Goal: Task Accomplishment & Management: Use online tool/utility

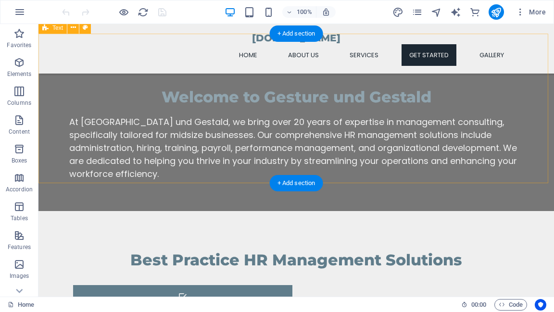
scroll to position [693, 0]
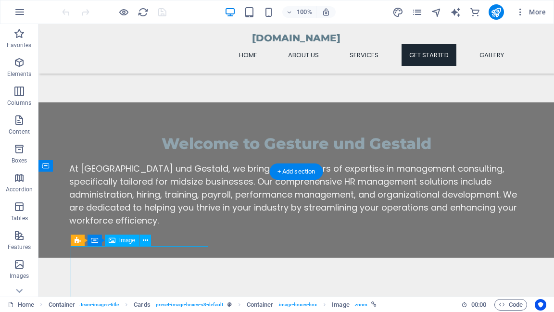
select select "vw"
select select "px"
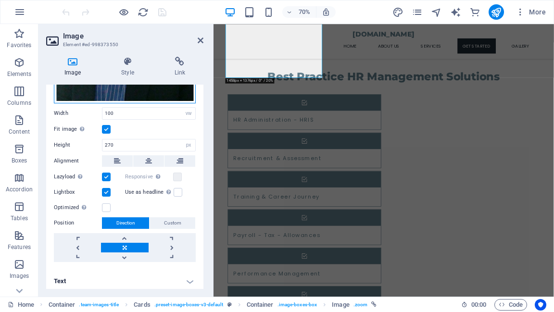
scroll to position [1029, 0]
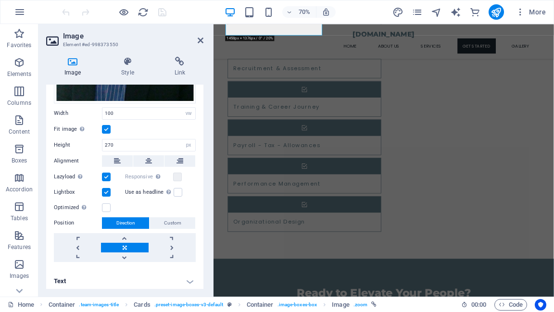
drag, startPoint x: 204, startPoint y: 223, endPoint x: 205, endPoint y: 204, distance: 19.3
click at [205, 204] on div "Image Style Link Image Drag files here, click to choose files or select files f…" at bounding box center [124, 173] width 173 height 248
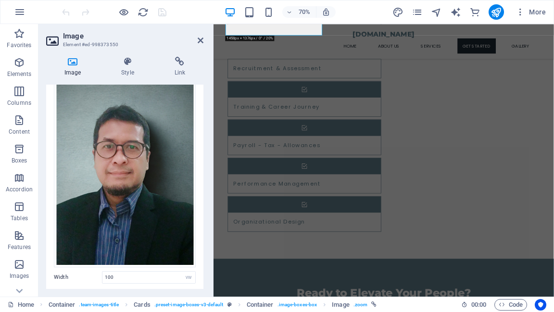
scroll to position [0, 0]
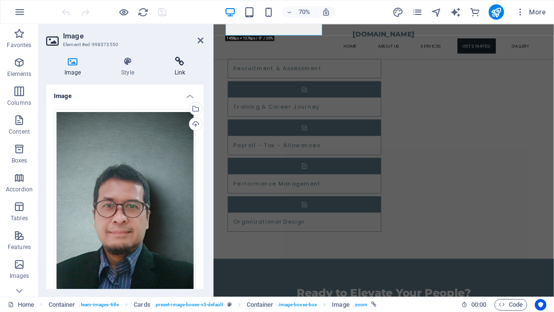
drag, startPoint x: 129, startPoint y: 134, endPoint x: 181, endPoint y: 62, distance: 89.2
click at [181, 62] on icon at bounding box center [179, 62] width 47 height 10
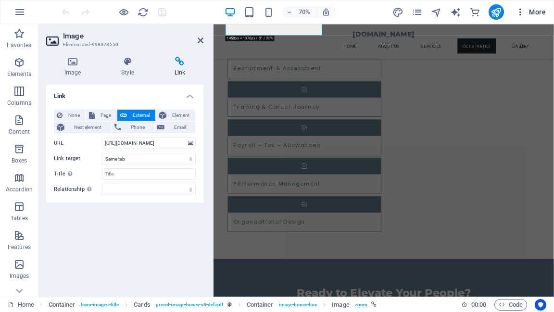
click at [539, 14] on span "More" at bounding box center [531, 12] width 30 height 10
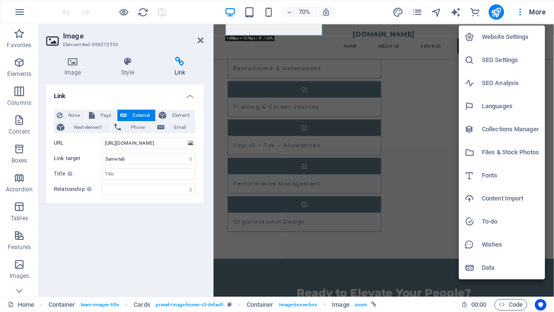
click at [16, 238] on div at bounding box center [277, 156] width 554 height 312
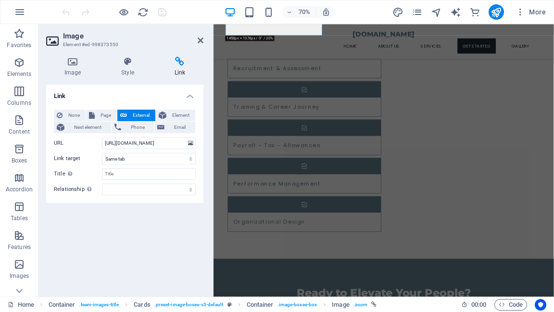
click at [16, 238] on icon "button" at bounding box center [19, 236] width 12 height 12
click at [21, 236] on icon "button" at bounding box center [19, 236] width 12 height 12
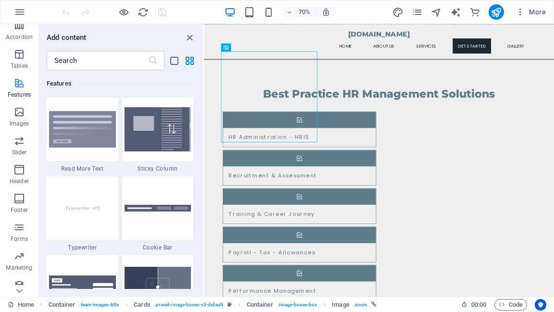
scroll to position [154, 0]
click at [21, 114] on icon "button" at bounding box center [19, 111] width 12 height 12
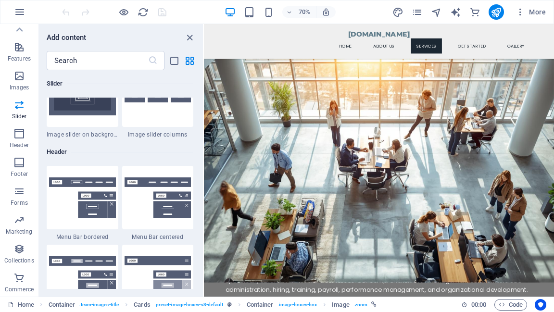
scroll to position [307, 0]
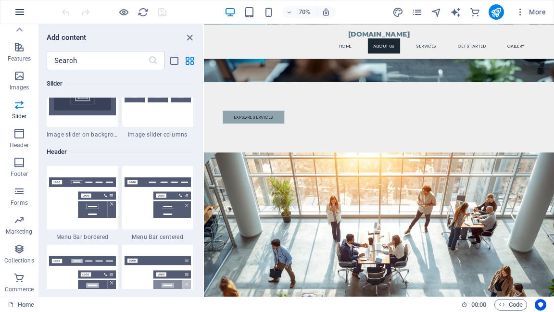
click at [21, 12] on icon "button" at bounding box center [20, 12] width 12 height 12
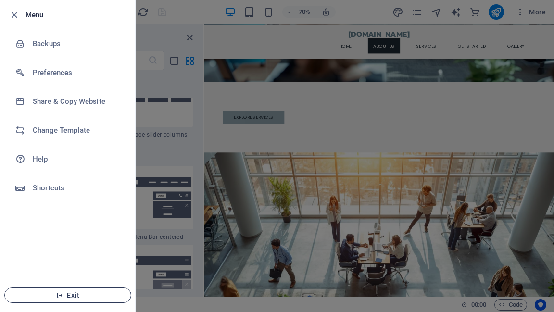
click at [64, 293] on span "Exit" at bounding box center [68, 295] width 111 height 8
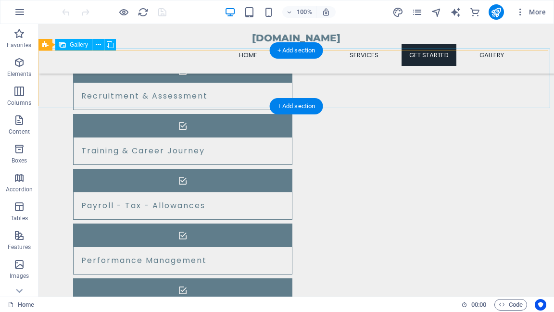
scroll to position [1149, 0]
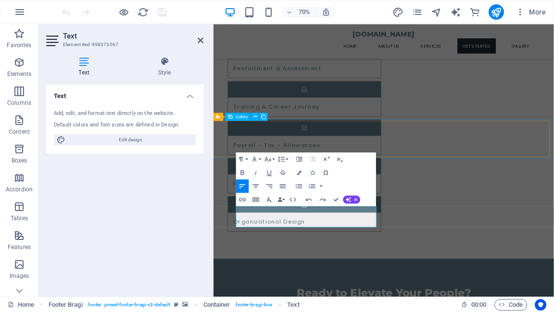
scroll to position [0, 1]
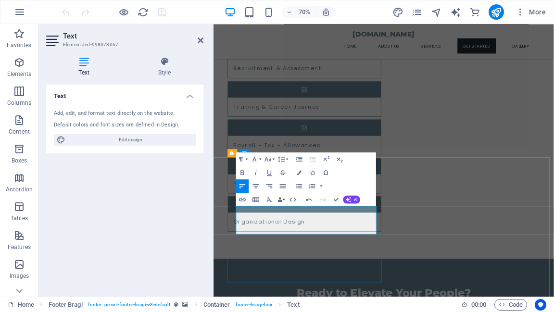
drag, startPoint x: 349, startPoint y: 298, endPoint x: 290, endPoint y: 297, distance: 59.2
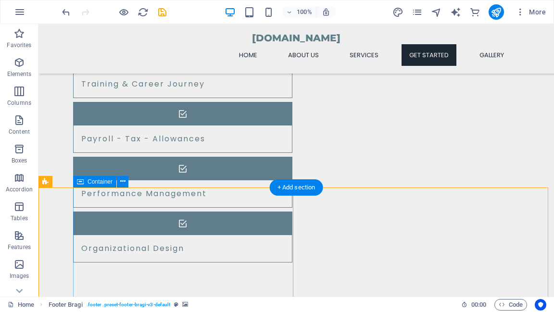
scroll to position [1149, 0]
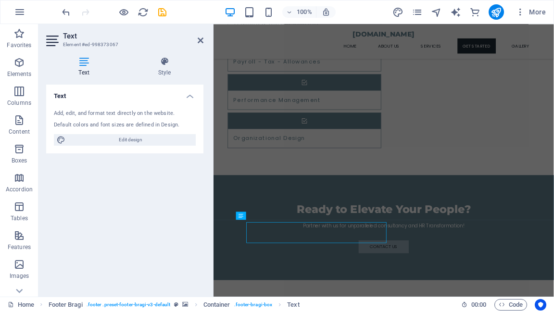
scroll to position [1029, 0]
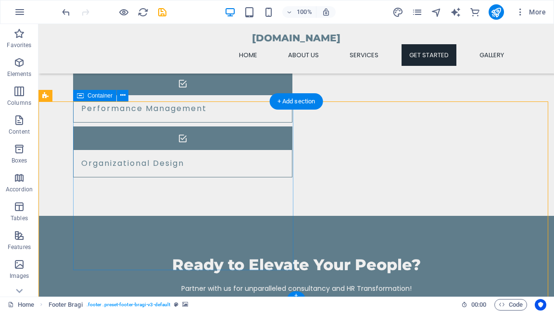
scroll to position [1149, 0]
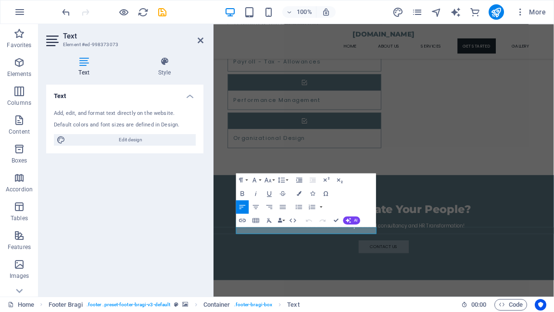
scroll to position [1029, 0]
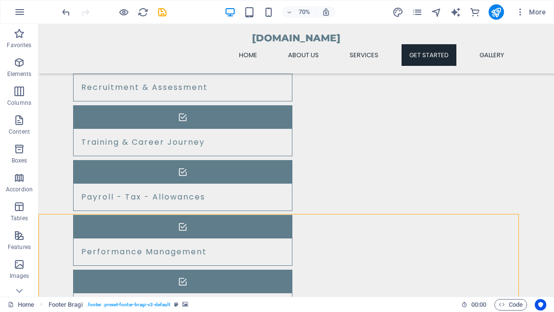
select select "footer"
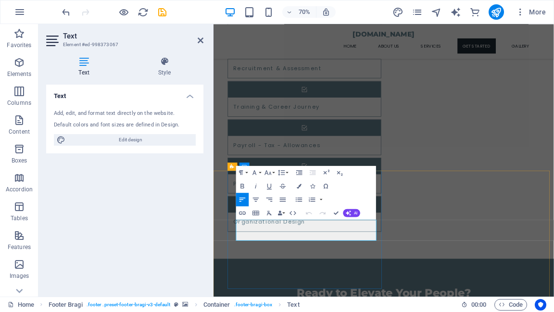
scroll to position [1010, 0]
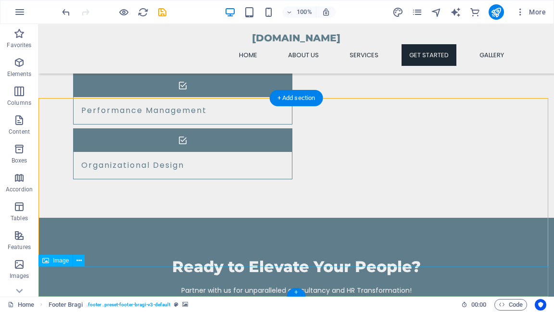
scroll to position [1149, 0]
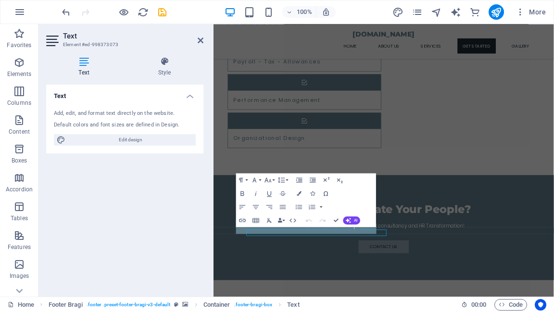
scroll to position [1029, 0]
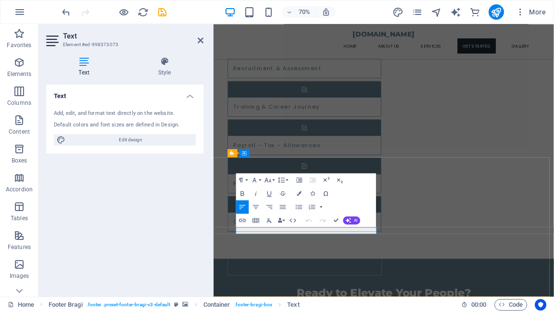
select select "footer"
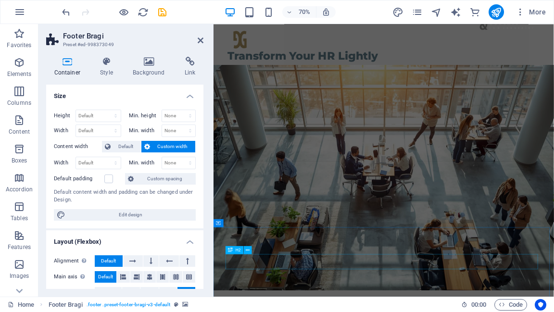
scroll to position [0, 0]
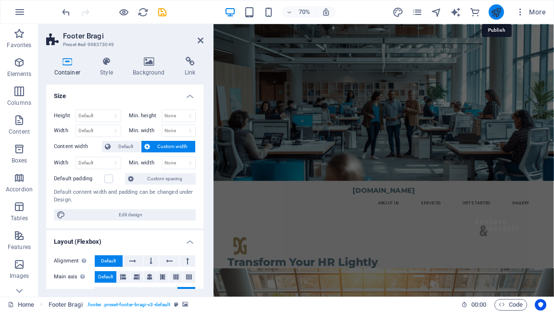
click at [493, 14] on icon "publish" at bounding box center [496, 12] width 11 height 11
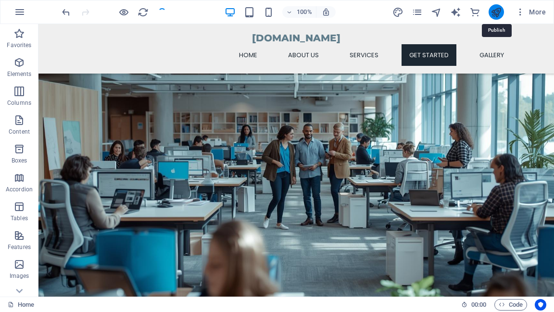
scroll to position [1149, 0]
